Goal: Task Accomplishment & Management: Manage account settings

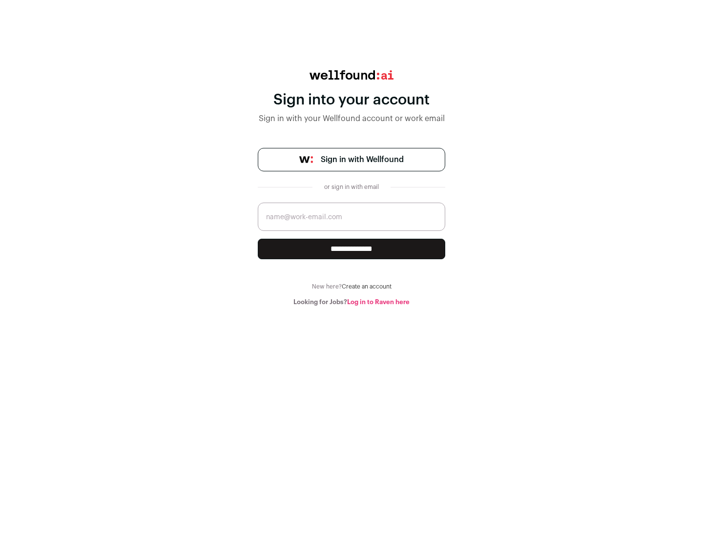
click at [362, 160] on span "Sign in with Wellfound" at bounding box center [362, 160] width 83 height 12
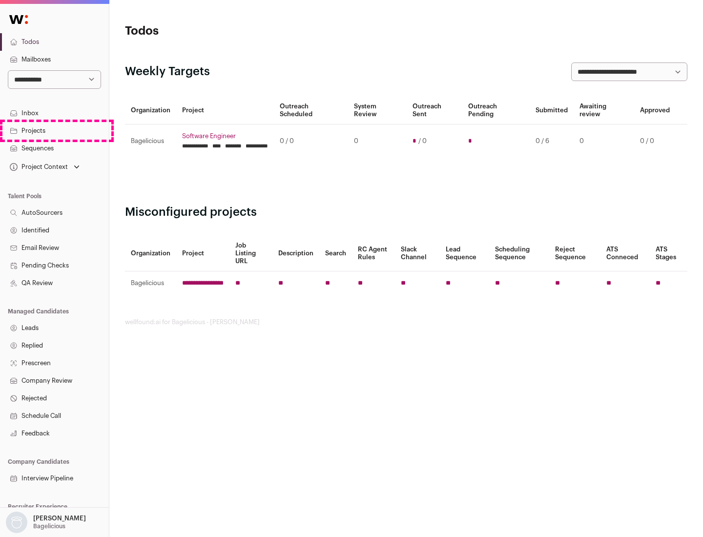
click at [54, 130] on link "Projects" at bounding box center [54, 131] width 109 height 18
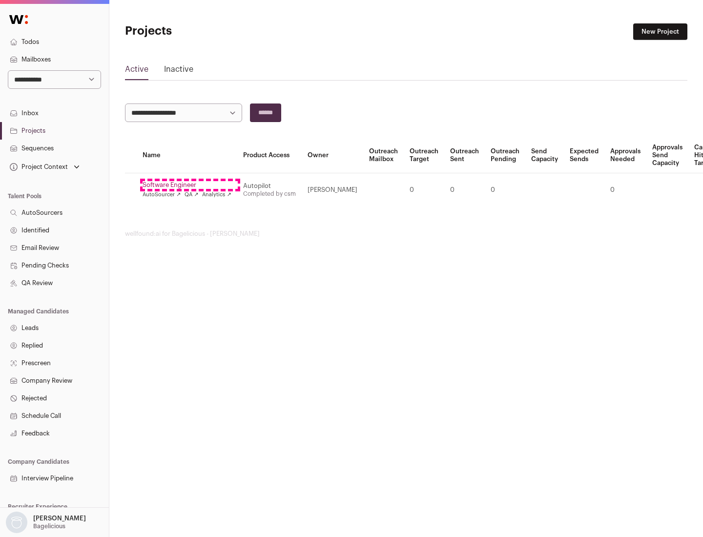
click at [190, 185] on link "Software Engineer" at bounding box center [187, 185] width 89 height 8
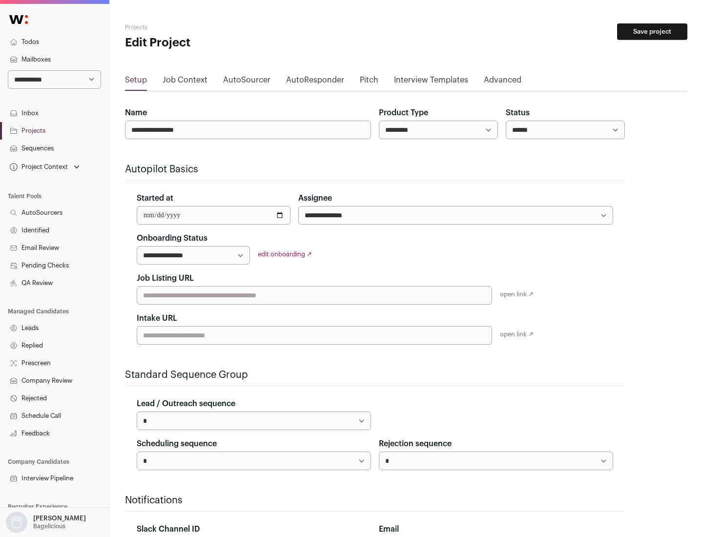
click at [652, 32] on button "Save project" at bounding box center [652, 31] width 70 height 17
